Goal: Information Seeking & Learning: Learn about a topic

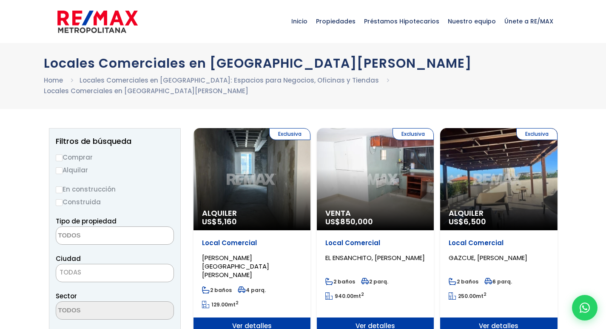
select select
click at [79, 152] on label "Comprar" at bounding box center [115, 157] width 118 height 11
click at [62, 154] on input "Comprar" at bounding box center [59, 157] width 7 height 7
radio input "true"
click at [105, 227] on textarea "Search" at bounding box center [97, 236] width 82 height 18
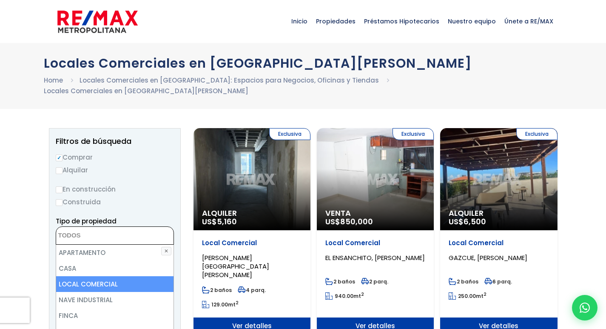
click at [108, 276] on li "LOCAL COMERCIAL" at bounding box center [114, 284] width 117 height 16
select select "comercial+site"
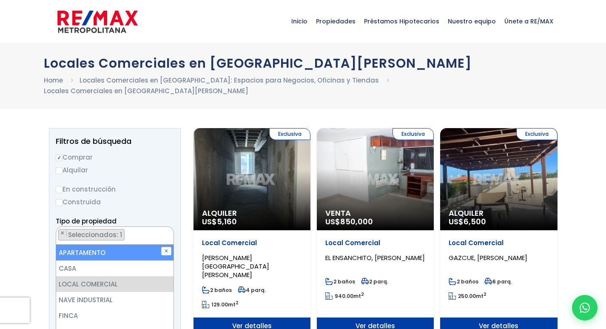
click at [153, 184] on label "En construcción" at bounding box center [115, 189] width 118 height 11
click at [0, 0] on input "En construcción" at bounding box center [0, 0] width 0 height 0
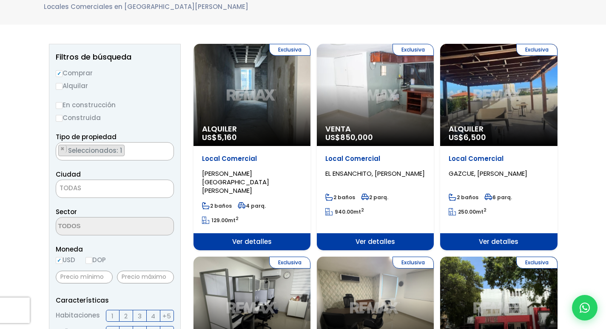
scroll to position [85, 0]
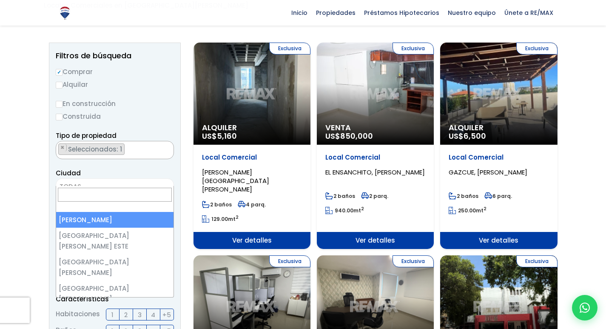
click at [134, 181] on span "TODAS" at bounding box center [114, 187] width 117 height 12
select select "1"
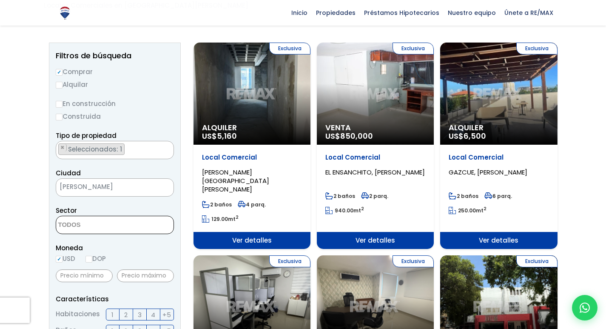
click at [116, 216] on textarea "Search" at bounding box center [97, 225] width 82 height 18
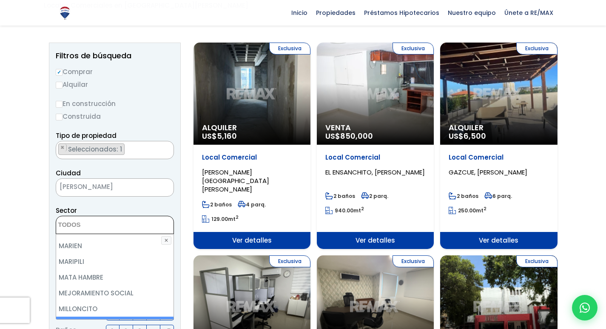
scroll to position [2876, 0]
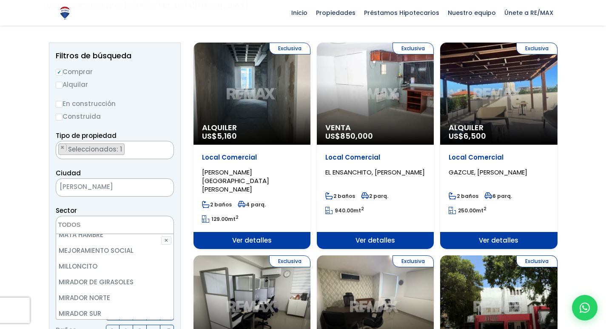
click at [134, 321] on li "MIRAFLORES" at bounding box center [114, 329] width 117 height 16
select select "204"
click at [133, 321] on li "MIRAFLORES" at bounding box center [114, 329] width 117 height 16
select select
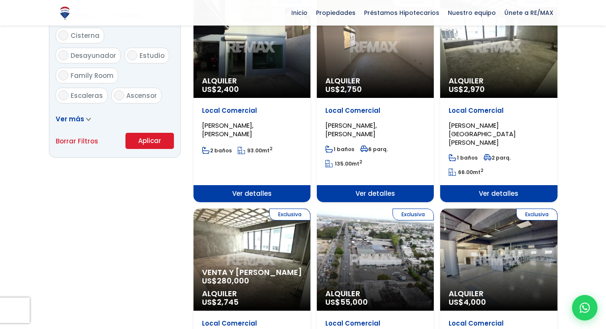
scroll to position [553, 0]
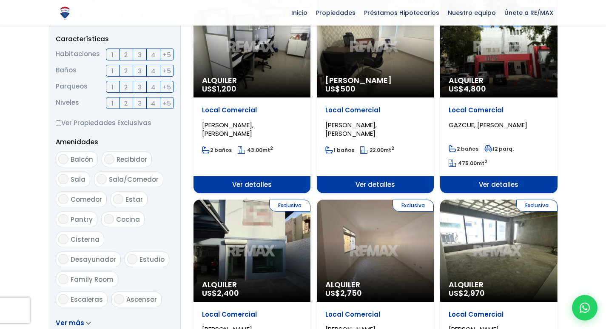
scroll to position [492, 0]
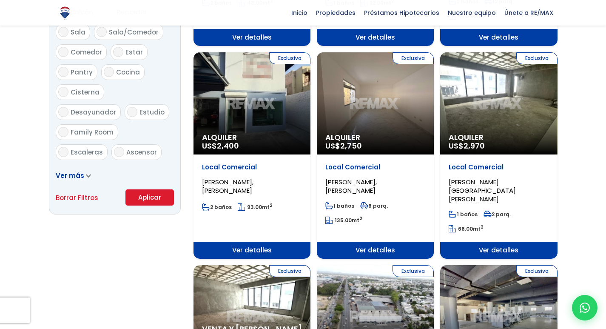
click at [151, 189] on button "Aplicar" at bounding box center [149, 197] width 48 height 16
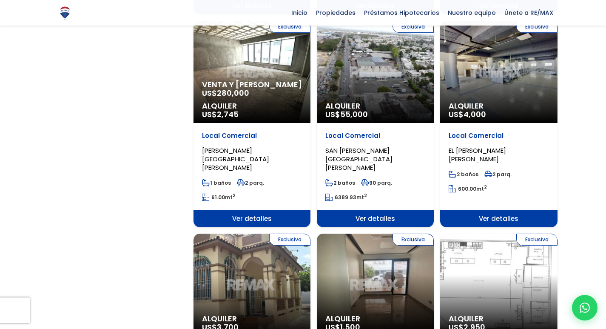
scroll to position [747, 0]
